Goal: Task Accomplishment & Management: Manage account settings

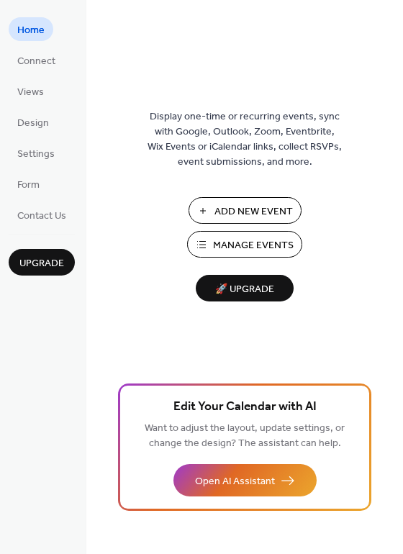
click at [223, 246] on span "Manage Events" at bounding box center [253, 245] width 81 height 15
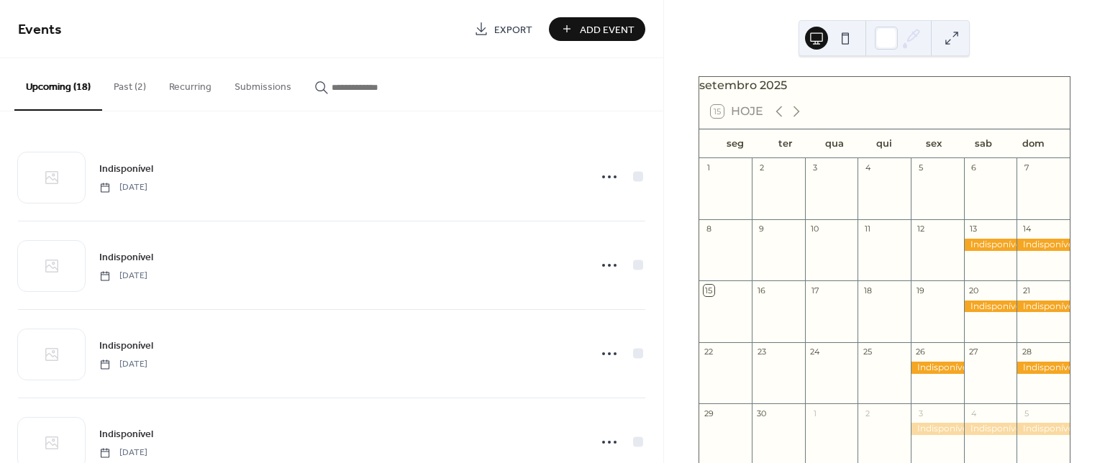
click at [125, 83] on button "Past (2)" at bounding box center [129, 83] width 55 height 51
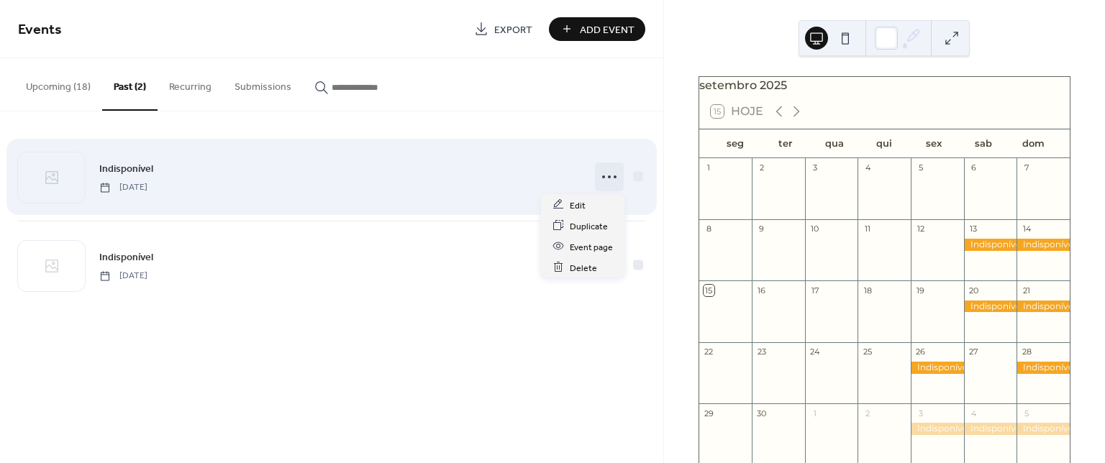
click at [607, 173] on icon at bounding box center [609, 177] width 23 height 23
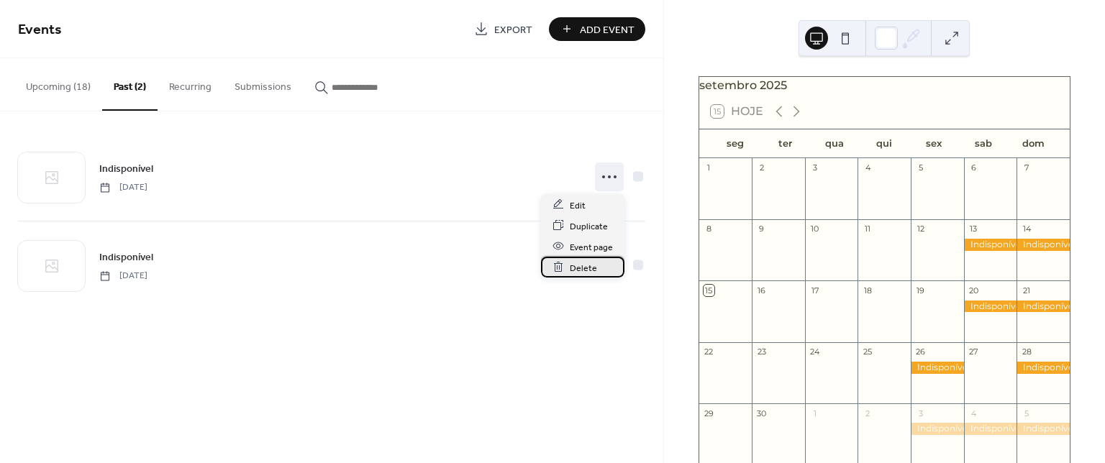
click at [588, 268] on span "Delete" at bounding box center [583, 268] width 27 height 15
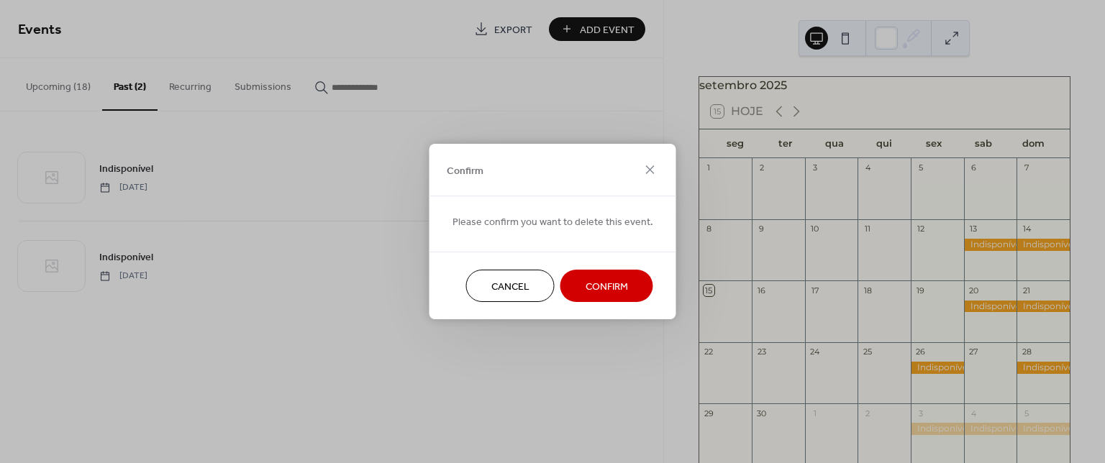
click at [588, 284] on span "Confirm" at bounding box center [607, 287] width 42 height 15
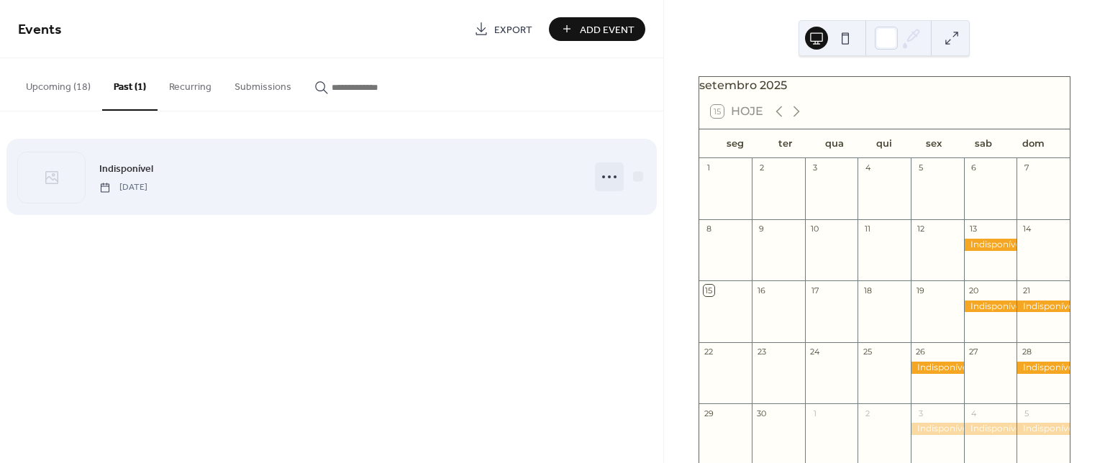
click at [611, 175] on icon at bounding box center [609, 177] width 23 height 23
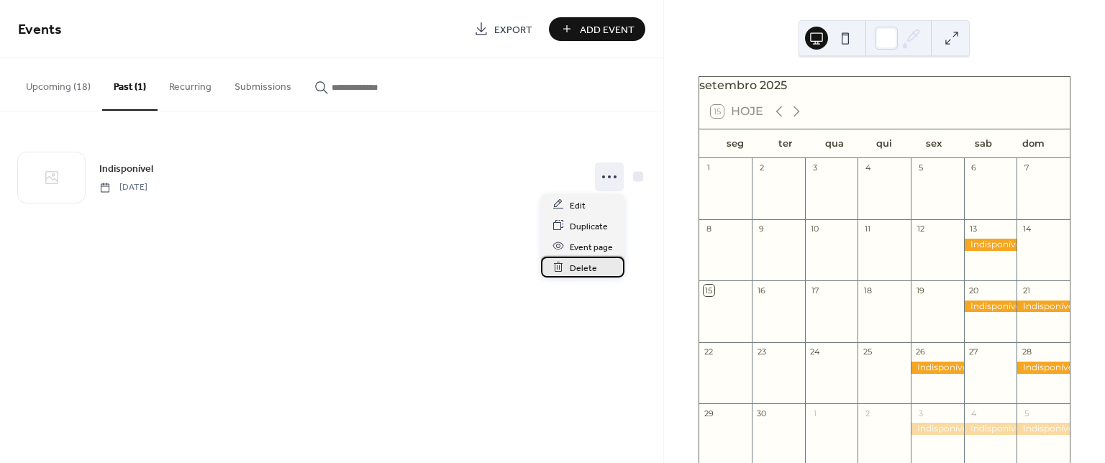
click at [581, 268] on span "Delete" at bounding box center [583, 268] width 27 height 15
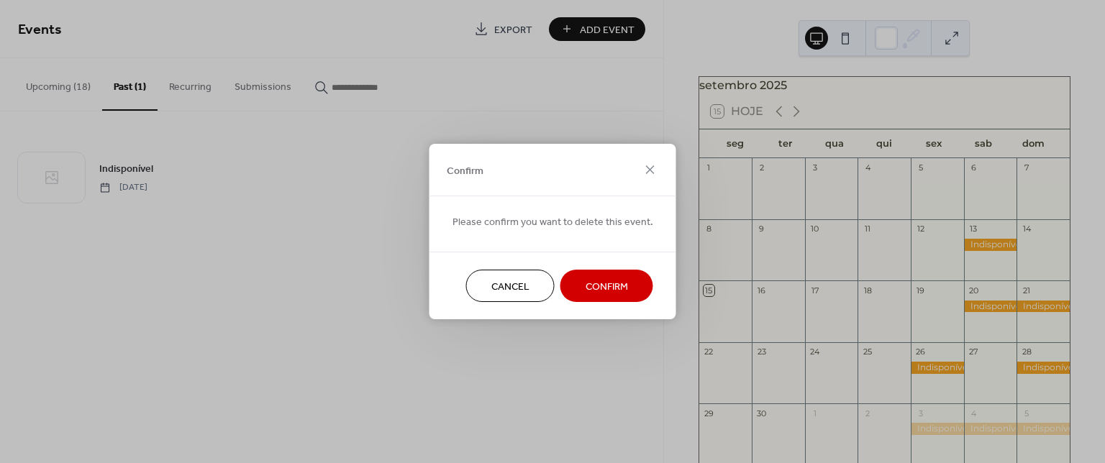
click at [588, 286] on span "Confirm" at bounding box center [607, 287] width 42 height 15
